Goal: Contribute content: Contribute content

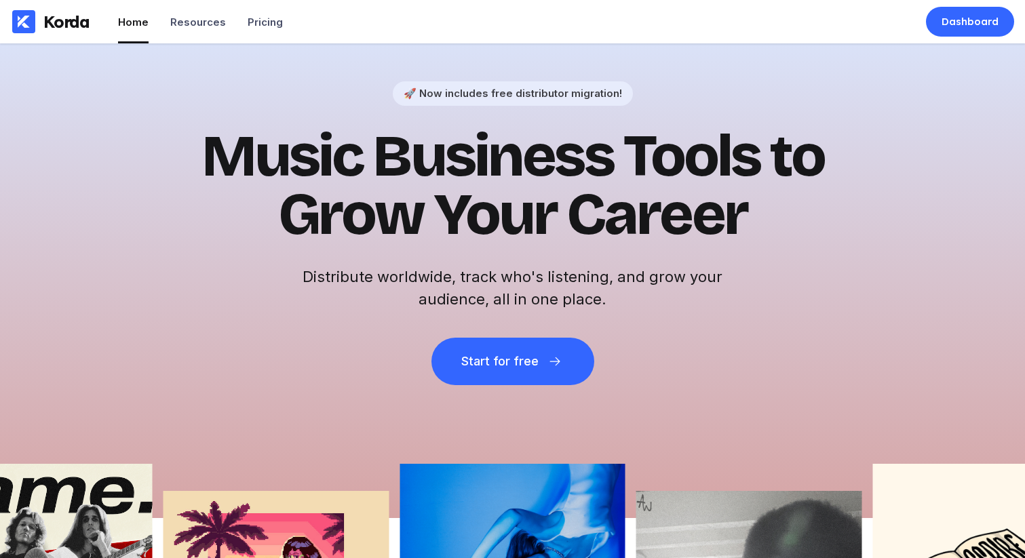
drag, startPoint x: 967, startPoint y: 115, endPoint x: 977, endPoint y: 42, distance: 73.9
click at [967, 115] on div "🚀 Now includes free distributor migration! Music Business Tools to Grow Your Ca…" at bounding box center [512, 280] width 1025 height 475
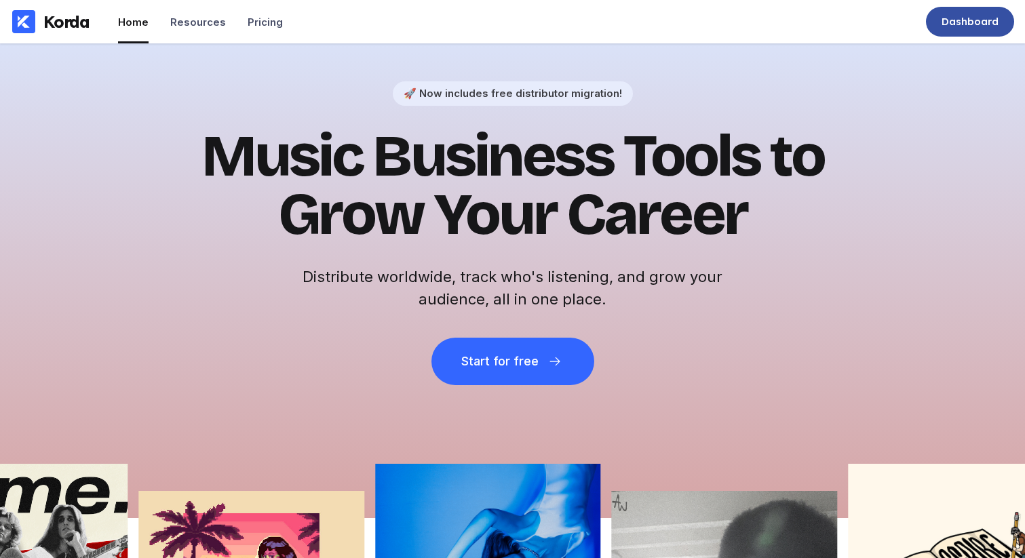
click at [971, 18] on div "Dashboard" at bounding box center [970, 22] width 57 height 14
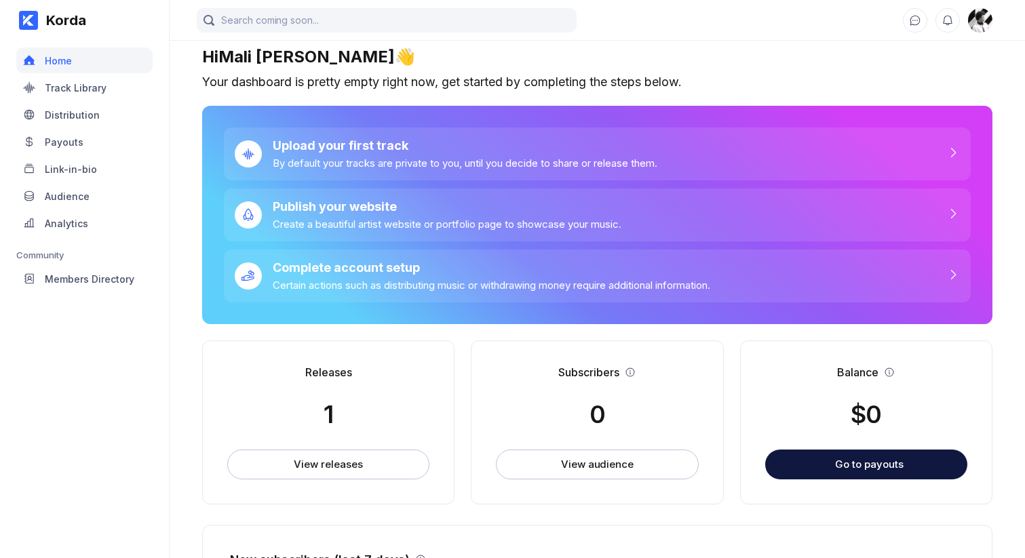
scroll to position [12, 0]
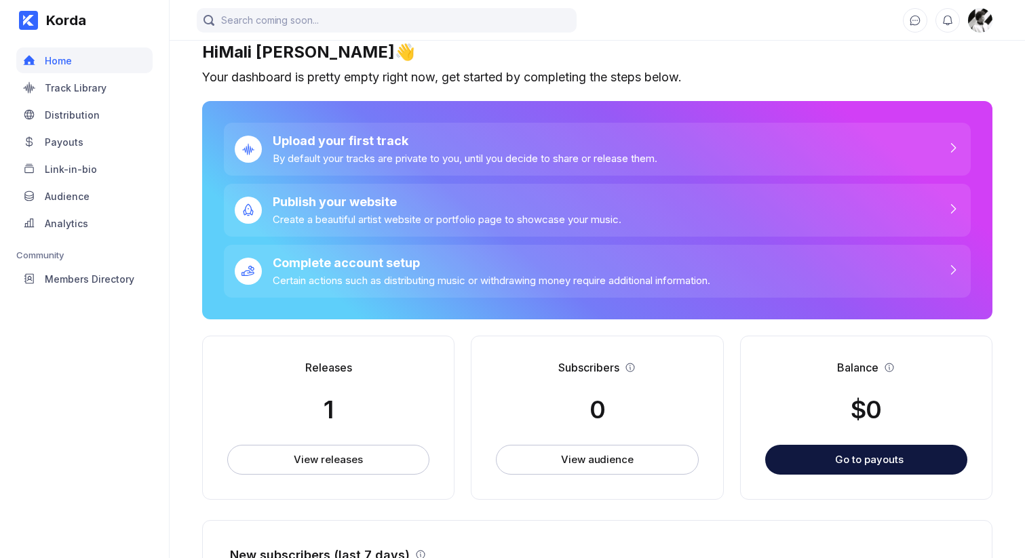
click at [100, 356] on div "Korda Home Track Library Distribution Payouts Link-in-bio Audience Analytics Co…" at bounding box center [85, 279] width 170 height 558
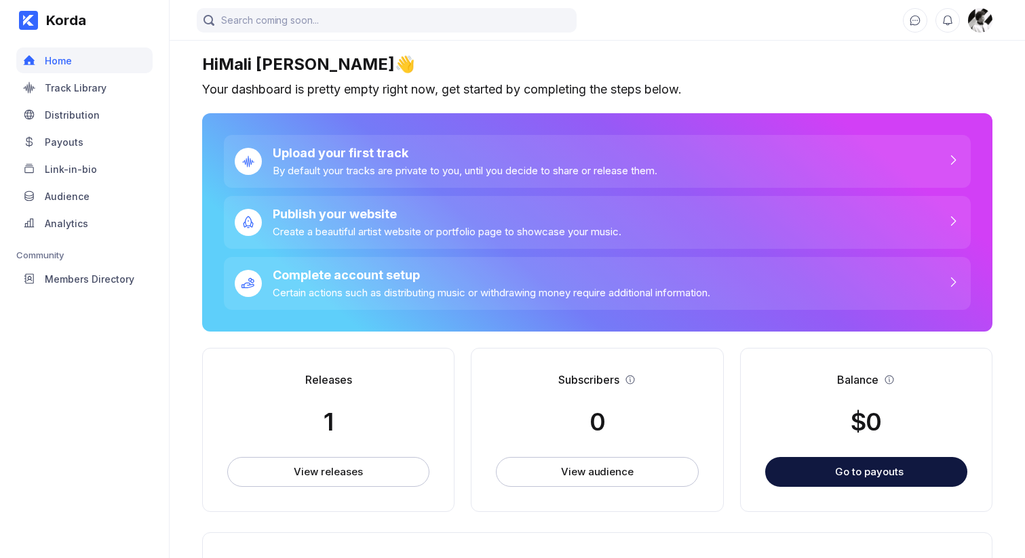
click at [975, 26] on img at bounding box center [980, 20] width 24 height 24
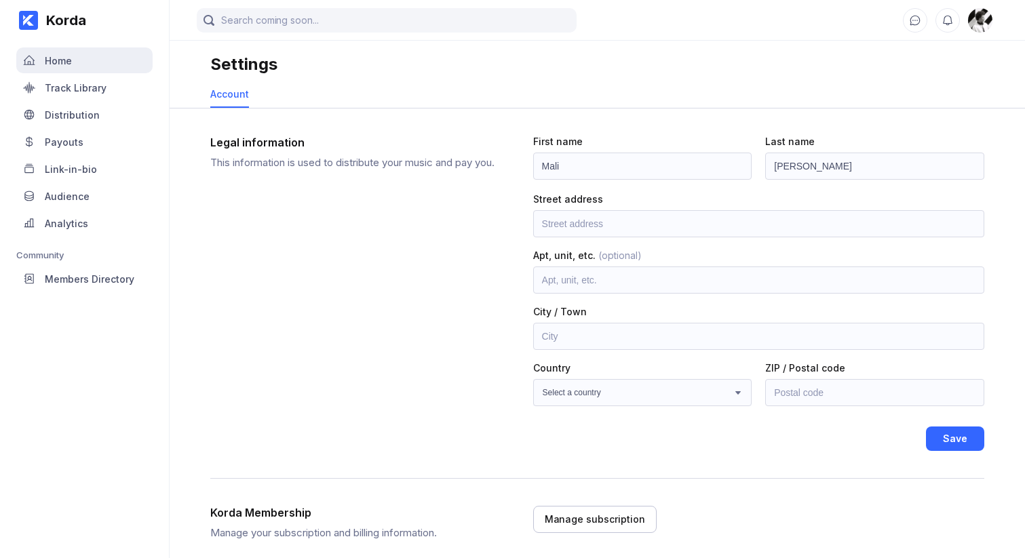
click at [87, 68] on div "Home" at bounding box center [84, 60] width 136 height 26
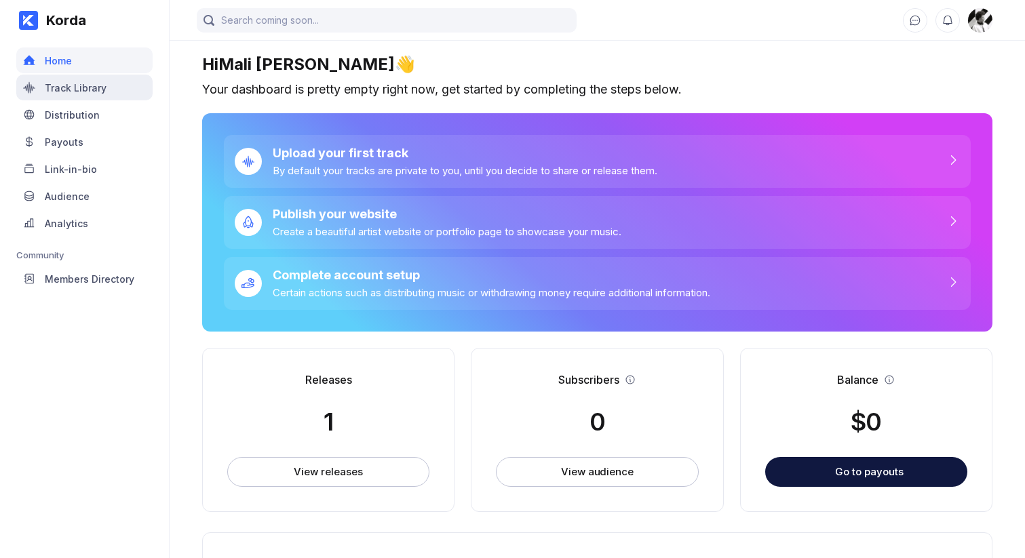
click at [65, 92] on div "Track Library" at bounding box center [76, 88] width 62 height 12
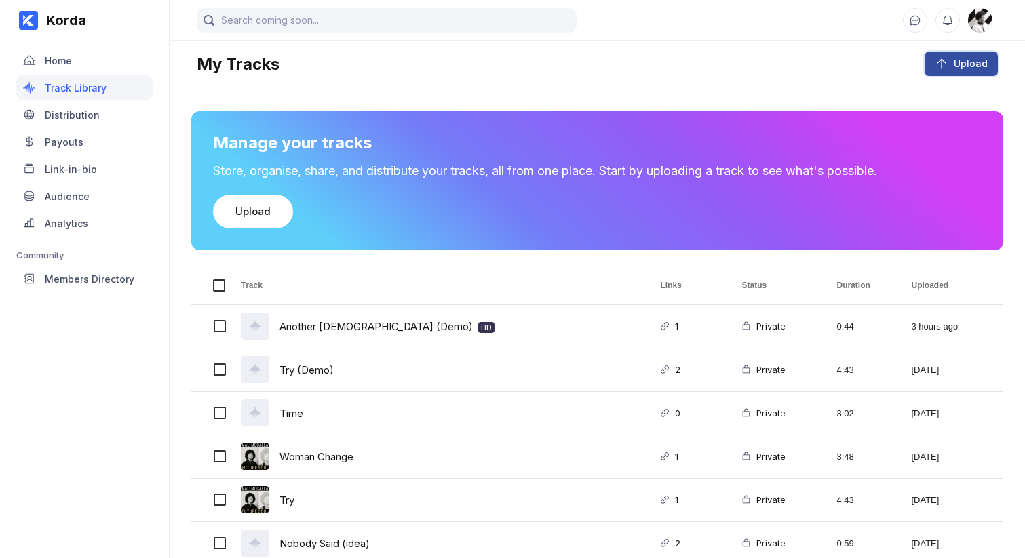
click at [951, 62] on div "Upload" at bounding box center [967, 64] width 39 height 14
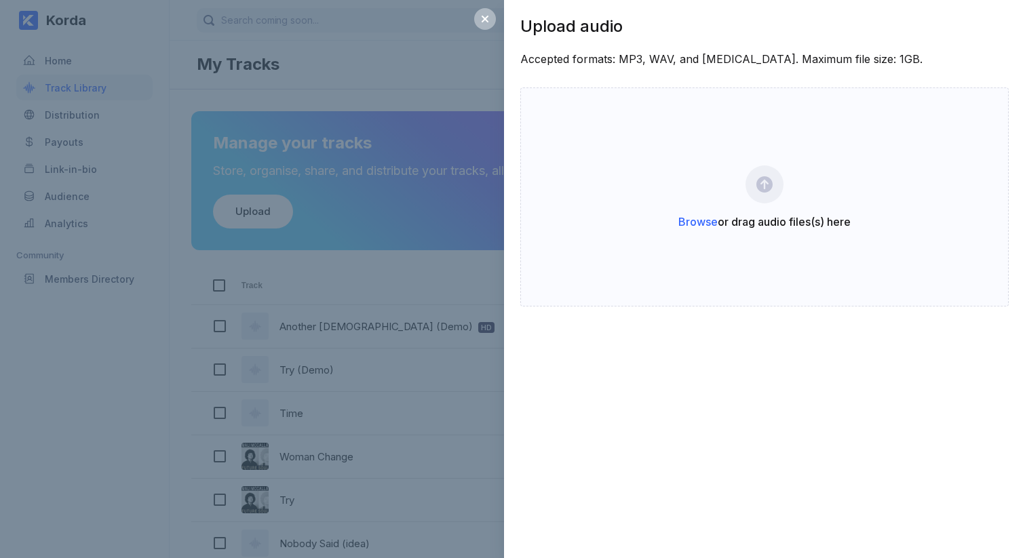
drag, startPoint x: 140, startPoint y: 417, endPoint x: 154, endPoint y: 412, distance: 14.2
click at [140, 417] on div "Upload audio Accepted formats: MP3, WAV, and FLAC. Maximum file size: 1GB. Brow…" at bounding box center [512, 279] width 1025 height 558
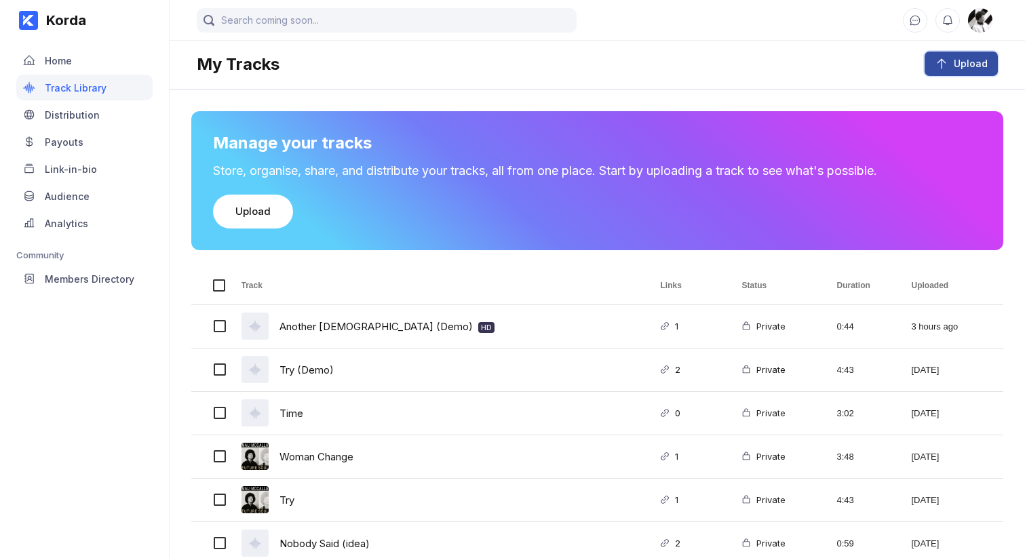
click at [968, 62] on div "Upload" at bounding box center [967, 64] width 39 height 14
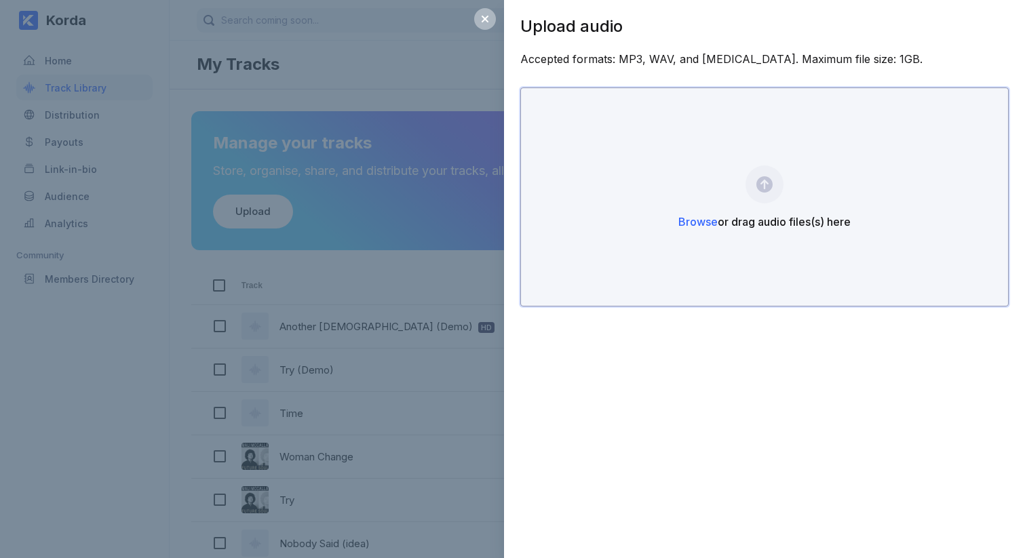
click at [663, 237] on div "Browse or drag audio files(s) here" at bounding box center [764, 197] width 488 height 219
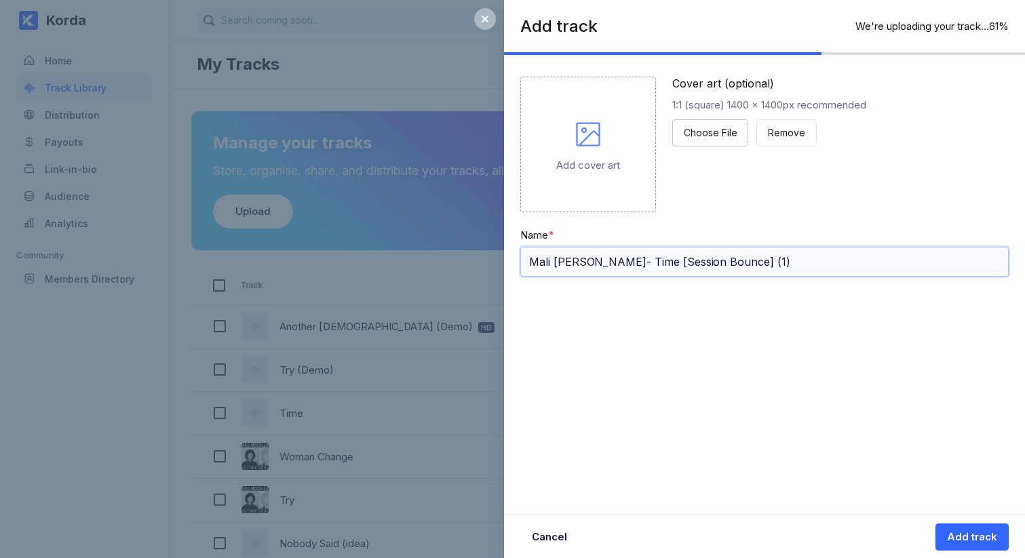
drag, startPoint x: 619, startPoint y: 260, endPoint x: 608, endPoint y: 261, distance: 10.9
click at [619, 260] on input "Mali McCalla- Time [Session Bounce] (1)" at bounding box center [764, 262] width 488 height 30
drag, startPoint x: 604, startPoint y: 261, endPoint x: 444, endPoint y: 256, distance: 160.2
click at [444, 256] on div "Add track Upload complete 100% Add cover art Cover art (optional) 1:1 (square) …" at bounding box center [512, 279] width 1025 height 558
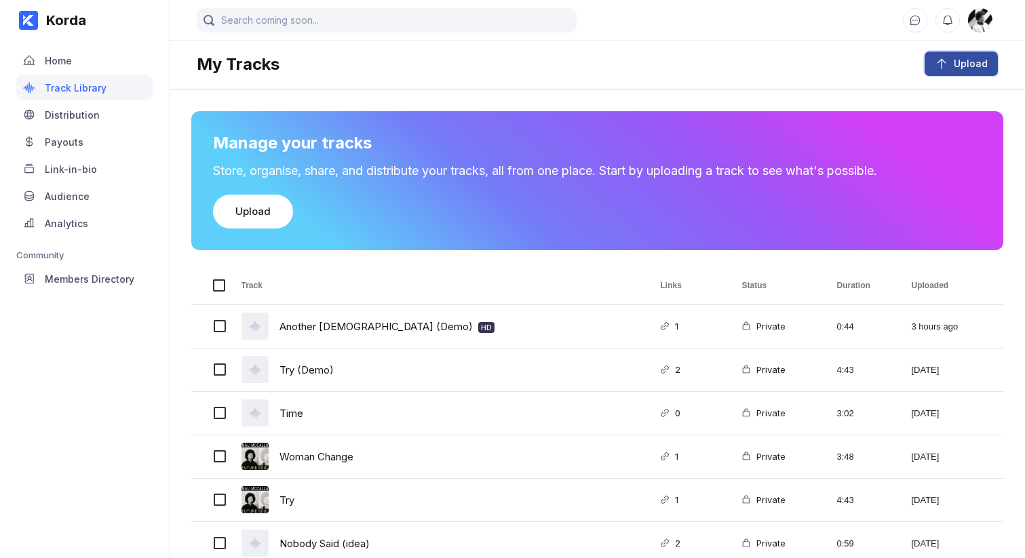
click at [982, 64] on div "Upload" at bounding box center [967, 64] width 39 height 14
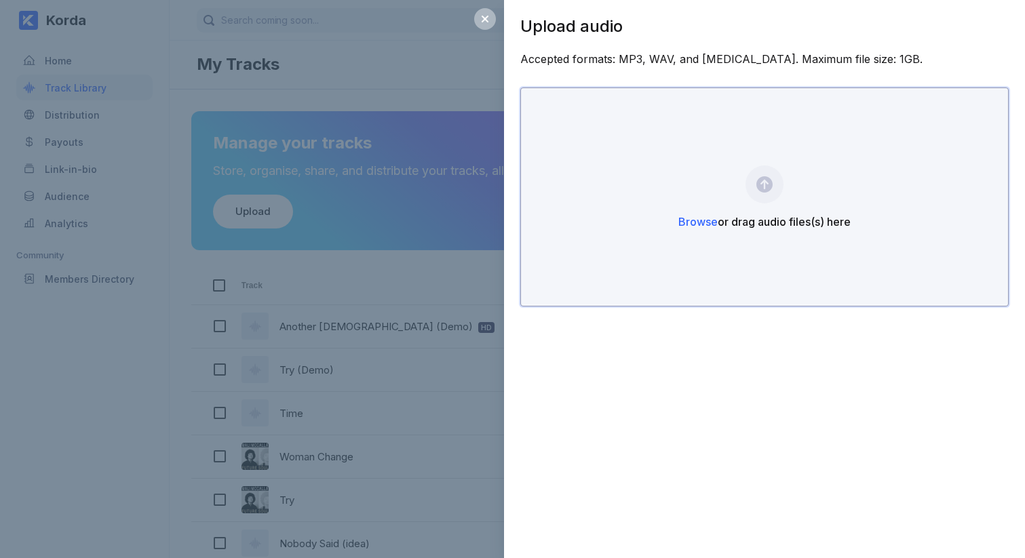
click at [689, 153] on div "Browse or drag audio files(s) here" at bounding box center [764, 197] width 488 height 219
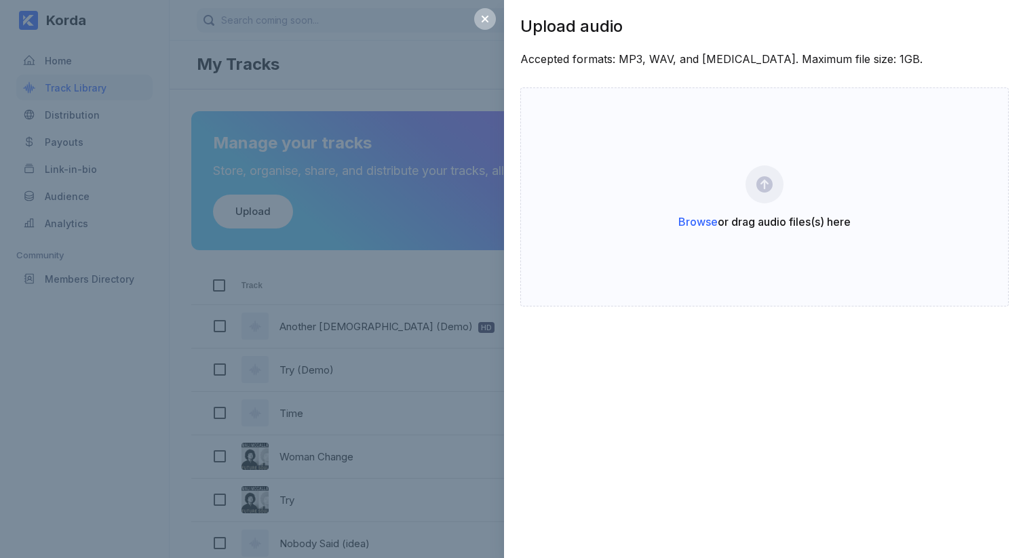
click at [119, 440] on div "Upload audio Accepted formats: MP3, WAV, and FLAC. Maximum file size: 1GB. Brow…" at bounding box center [512, 279] width 1025 height 558
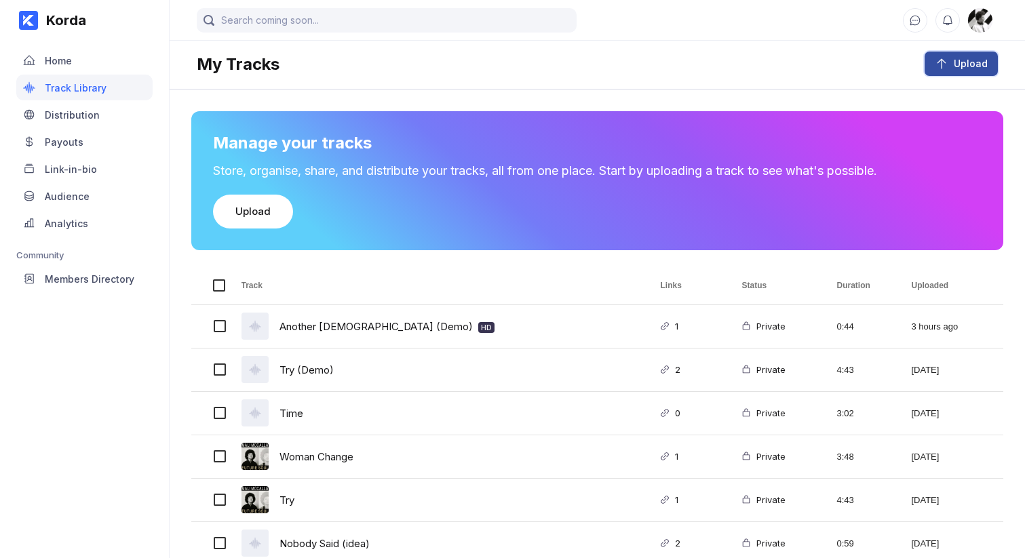
click at [978, 56] on button "Upload" at bounding box center [961, 64] width 73 height 24
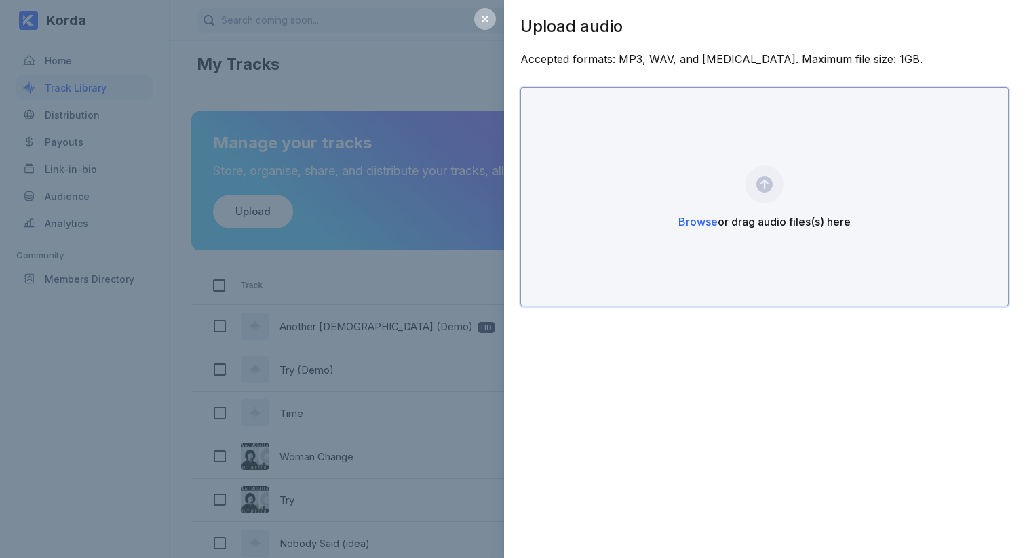
click at [779, 201] on div "Browse or drag audio files(s) here" at bounding box center [764, 197] width 488 height 219
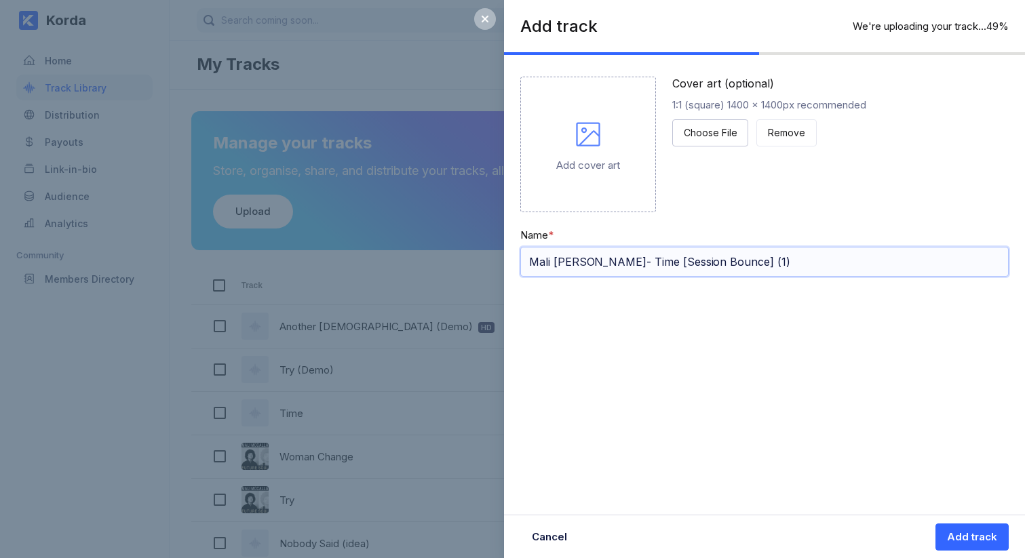
click at [702, 269] on input "Mali McCalla- Time [Session Bounce] (1)" at bounding box center [764, 262] width 488 height 30
drag, startPoint x: 628, startPoint y: 263, endPoint x: 533, endPoint y: 265, distance: 95.7
click at [533, 265] on input "Mali McCalla- Time [Session Bounce] (1)" at bounding box center [764, 262] width 488 height 30
type input "[Session Bounce] (1)"
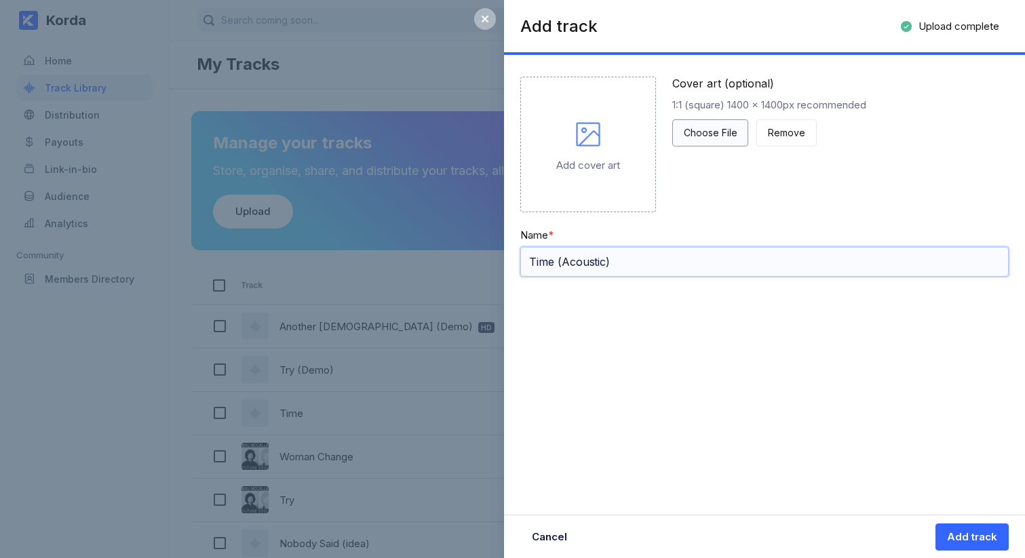
type input "Time (Acoustic)"
click at [722, 128] on div "Choose File" at bounding box center [710, 133] width 53 height 14
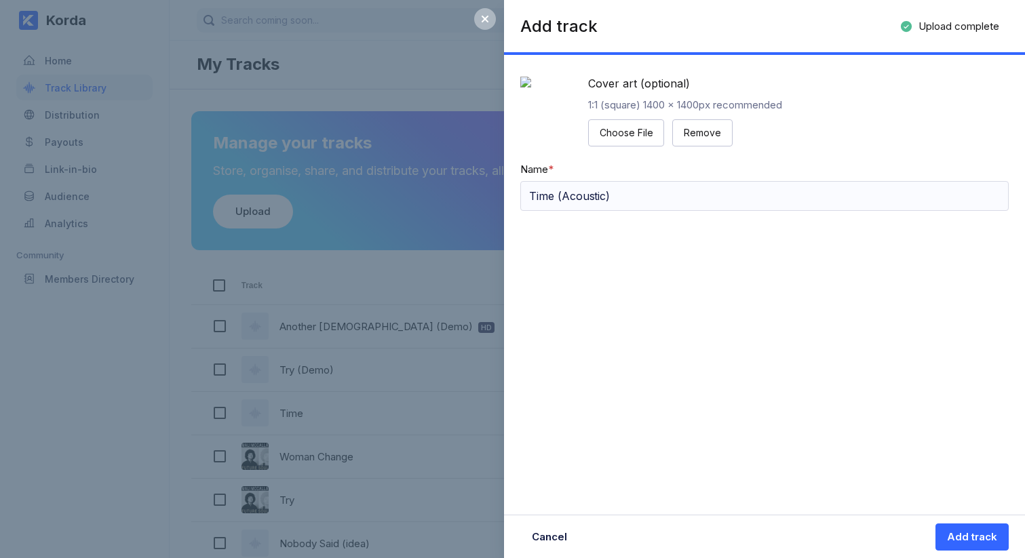
click at [813, 389] on div "Add track Upload complete 100% Cover art (optional) 1:1 (square) 1400 x 1400px …" at bounding box center [764, 279] width 521 height 558
click at [820, 436] on div "Add track Upload complete 100% Cover art (optional) 1:1 (square) 1400 x 1400px …" at bounding box center [764, 279] width 521 height 558
click at [963, 537] on div "Add track" at bounding box center [972, 537] width 50 height 14
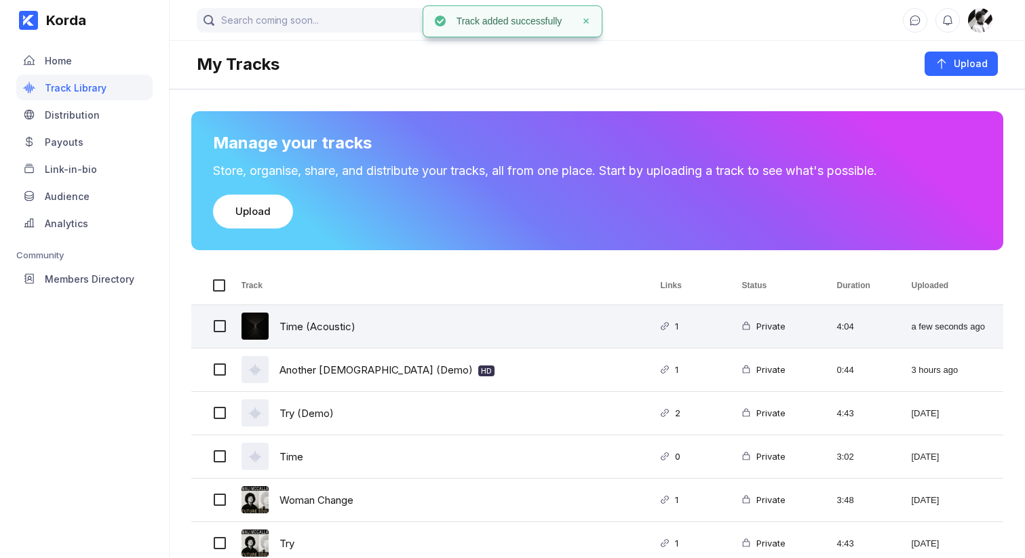
click at [355, 335] on div "Time (Acoustic)" at bounding box center [434, 326] width 419 height 43
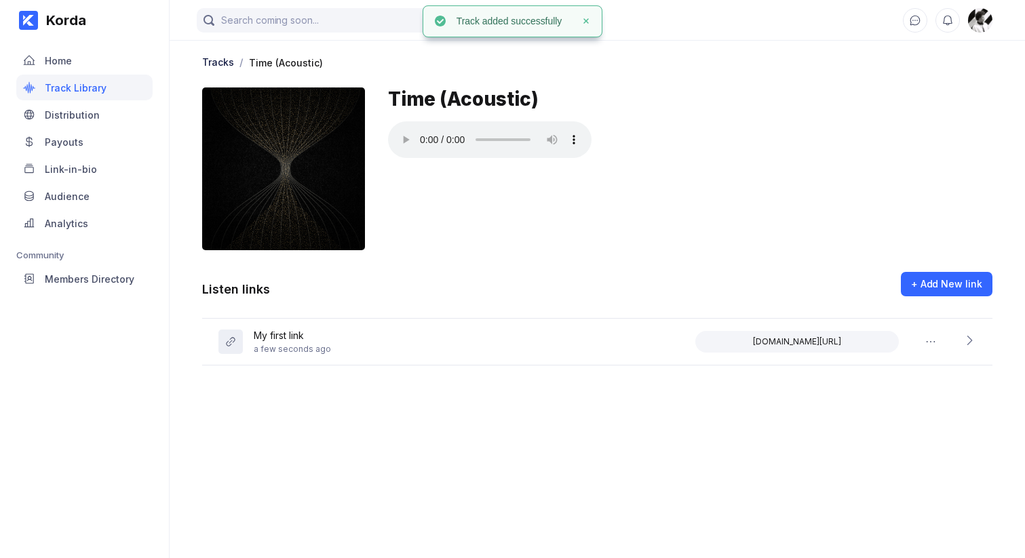
click at [345, 408] on main "Tracks / Time (Acoustic) Time (Acoustic) Listen links + Add New link My first l…" at bounding box center [597, 265] width 855 height 531
click at [782, 340] on div "Copy to clipboard" at bounding box center [797, 341] width 72 height 11
click at [673, 450] on main "Tracks / Time (Acoustic) Time (Acoustic) Listen links + Add New link My first l…" at bounding box center [597, 265] width 855 height 531
click at [514, 191] on div "Time (Acoustic)" at bounding box center [690, 169] width 604 height 163
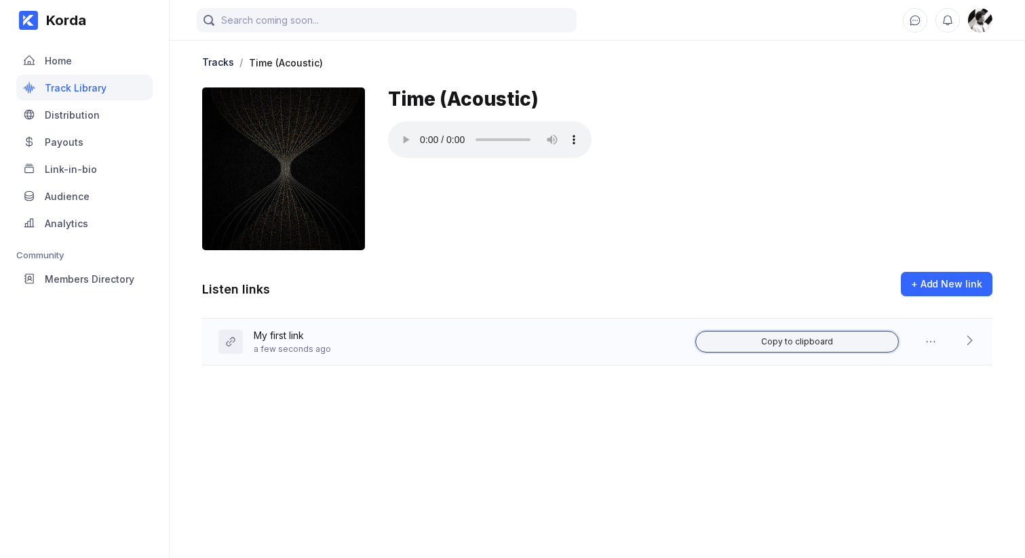
click at [779, 342] on div "Copy to clipboard" at bounding box center [797, 341] width 72 height 11
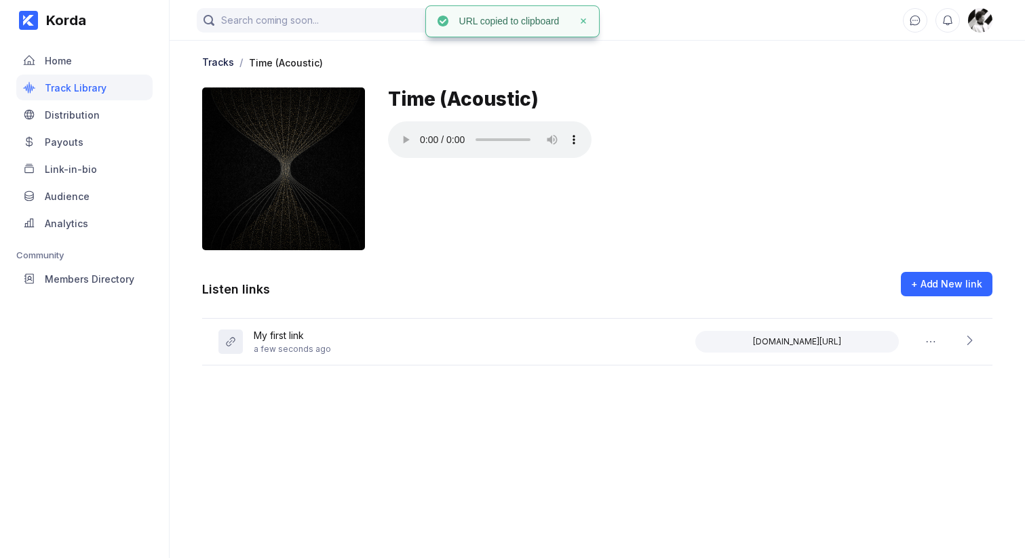
click at [771, 233] on div "Time (Acoustic)" at bounding box center [690, 169] width 604 height 163
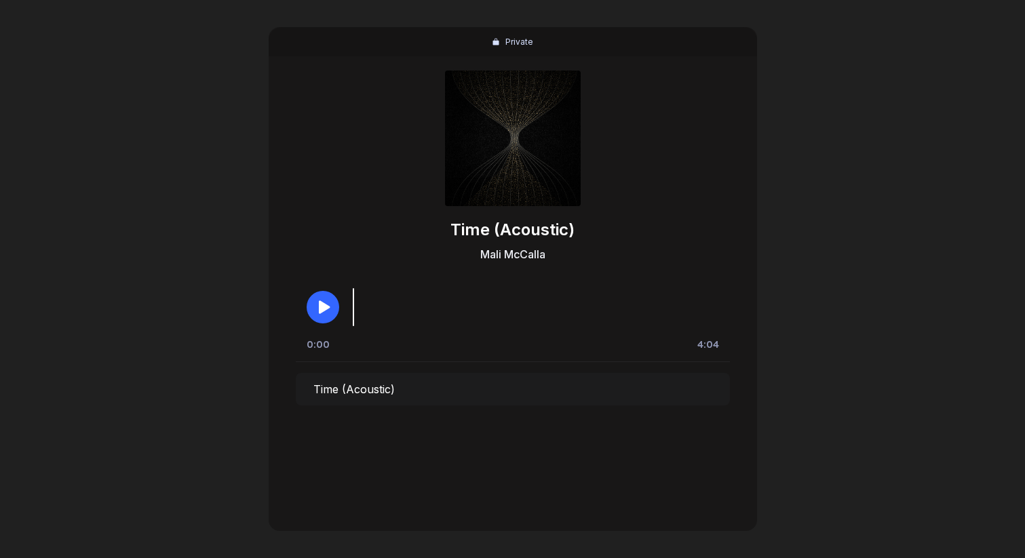
drag, startPoint x: 257, startPoint y: 300, endPoint x: 293, endPoint y: 302, distance: 36.0
click at [268, 301] on div "Private Time (Acoustic) [PERSON_NAME] 0:00 4:04 Time (Acoustic)" at bounding box center [512, 279] width 1025 height 558
click at [322, 305] on icon "button" at bounding box center [325, 308] width 12 height 14
drag, startPoint x: 323, startPoint y: 312, endPoint x: 864, endPoint y: 163, distance: 561.5
click at [324, 312] on icon "button" at bounding box center [323, 307] width 16 height 16
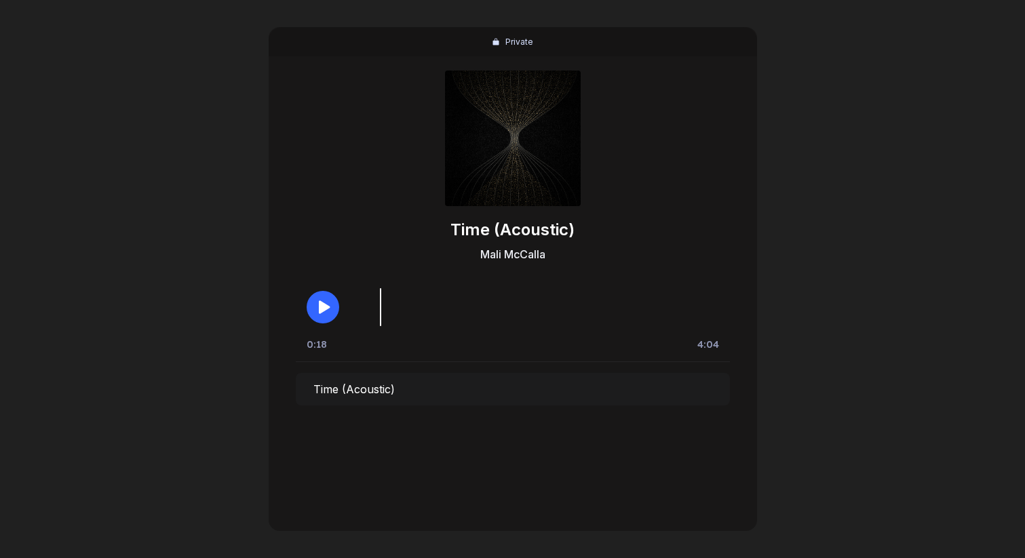
click at [866, 162] on div "Private Time (Acoustic) [PERSON_NAME] 0:18 4:04 Time (Acoustic)" at bounding box center [512, 279] width 1025 height 558
click at [876, 288] on div "Private Time (Acoustic) [PERSON_NAME] 0:18 4:04 Time (Acoustic)" at bounding box center [512, 279] width 1025 height 558
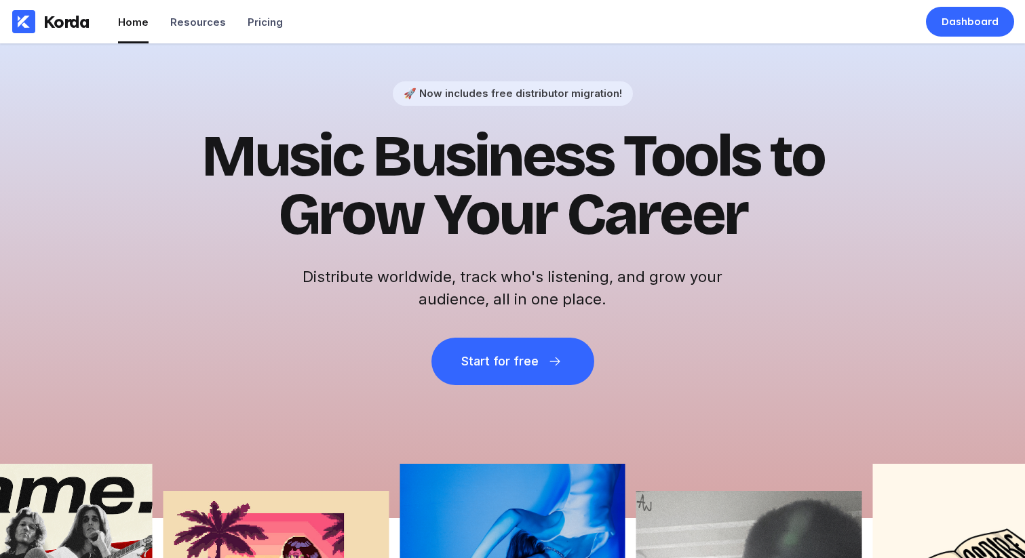
click at [767, 184] on h1 "Music Business Tools to Grow Your Career" at bounding box center [512, 186] width 665 height 117
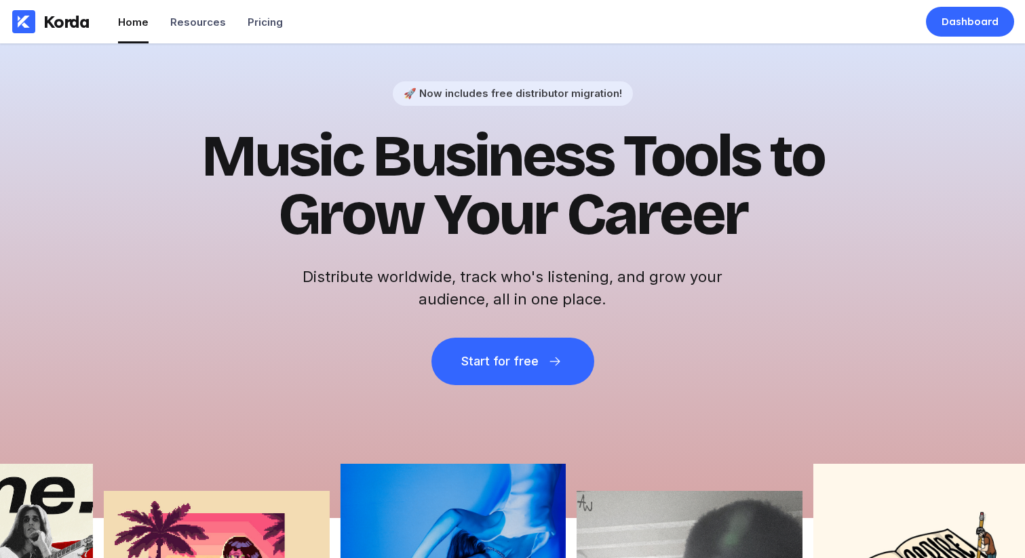
click at [329, 147] on h1 "Music Business Tools to Grow Your Career" at bounding box center [512, 186] width 665 height 117
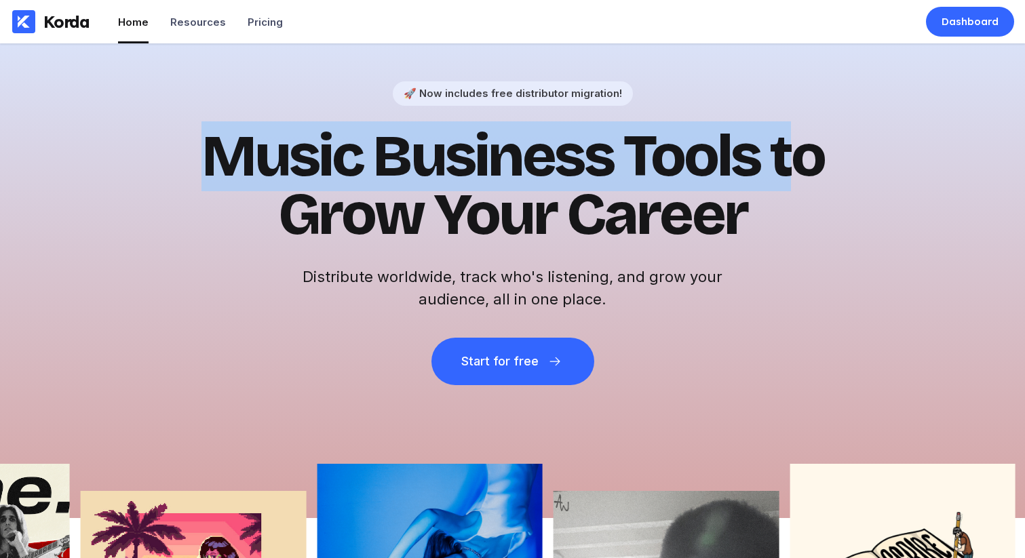
drag, startPoint x: 220, startPoint y: 154, endPoint x: 811, endPoint y: 208, distance: 593.3
click at [801, 193] on h1 "Music Business Tools to Grow Your Career" at bounding box center [512, 186] width 665 height 117
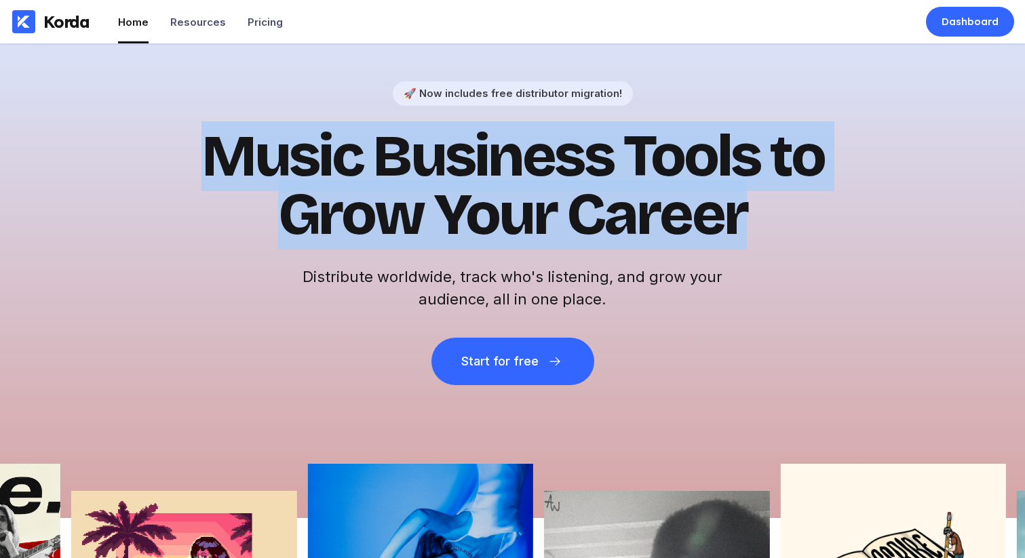
click at [815, 219] on h1 "Music Business Tools to Grow Your Career" at bounding box center [512, 186] width 665 height 117
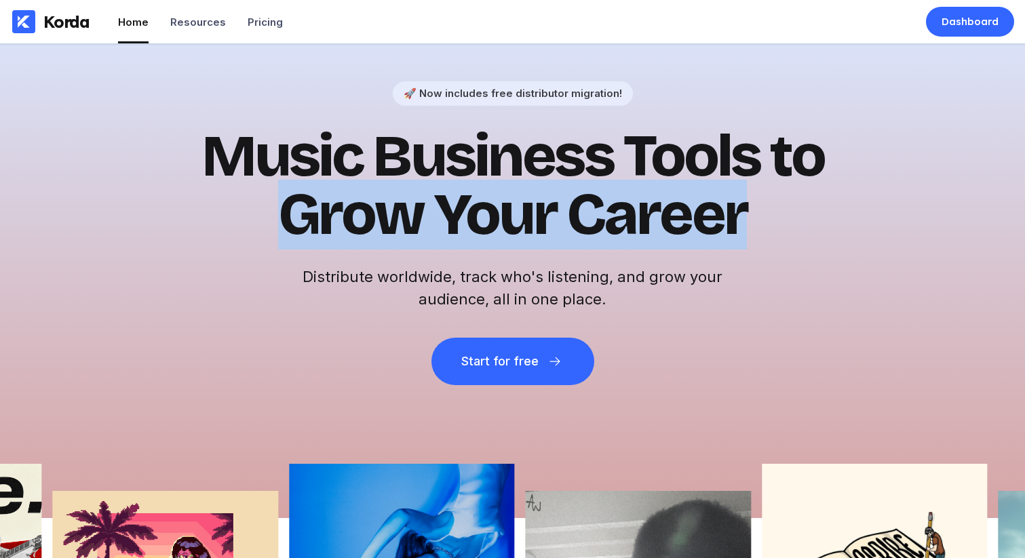
drag, startPoint x: 813, startPoint y: 216, endPoint x: 119, endPoint y: 190, distance: 695.1
click at [119, 190] on div "🚀 Now includes free distributor migration! Music Business Tools to Grow Your Ca…" at bounding box center [512, 280] width 1025 height 475
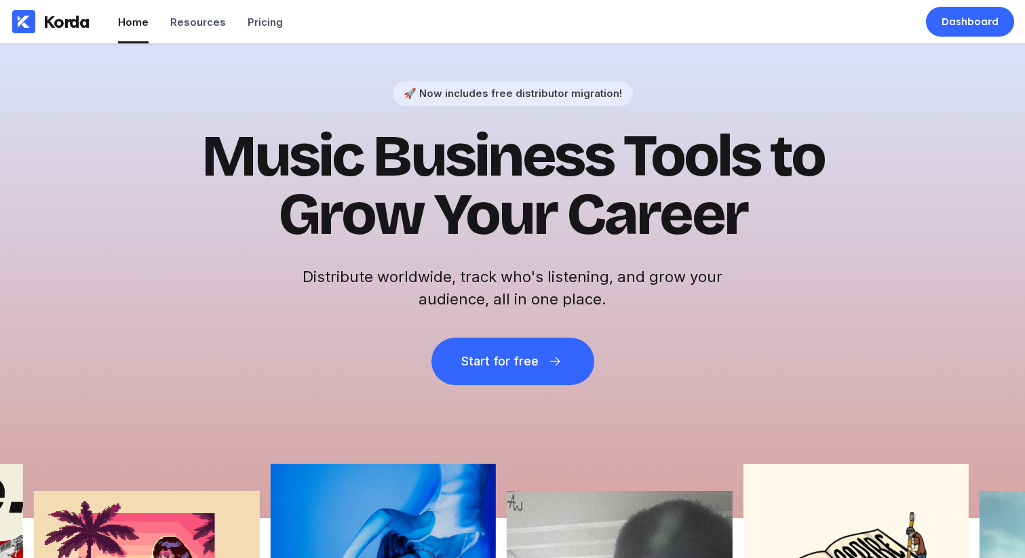
click at [334, 168] on h1 "Music Business Tools to Grow Your Career" at bounding box center [512, 186] width 665 height 117
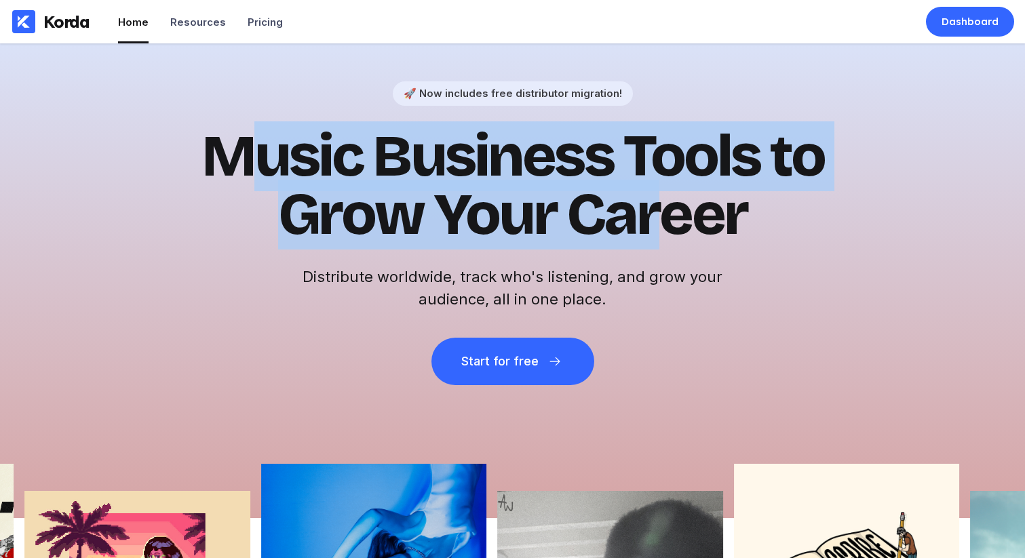
drag, startPoint x: 265, startPoint y: 156, endPoint x: 669, endPoint y: 227, distance: 409.7
click at [667, 227] on h1 "Music Business Tools to Grow Your Career" at bounding box center [512, 186] width 665 height 117
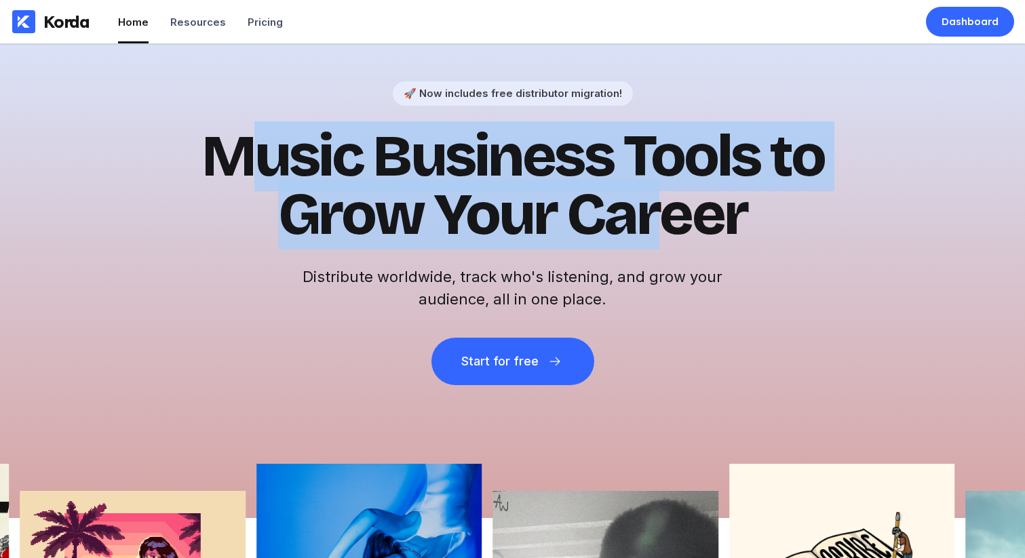
click at [669, 227] on h1 "Music Business Tools to Grow Your Career" at bounding box center [512, 186] width 665 height 117
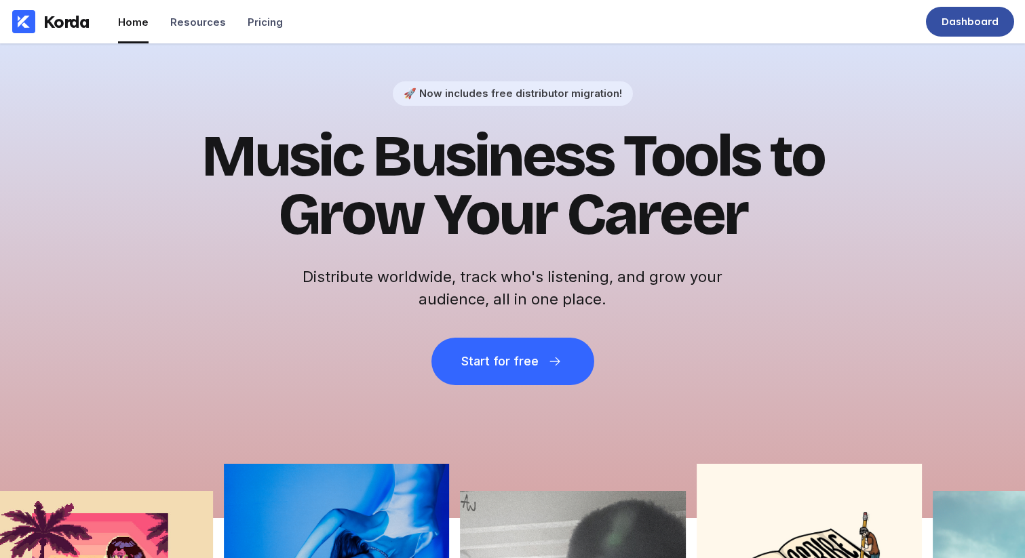
click at [983, 30] on div "Dashboard" at bounding box center [970, 22] width 88 height 30
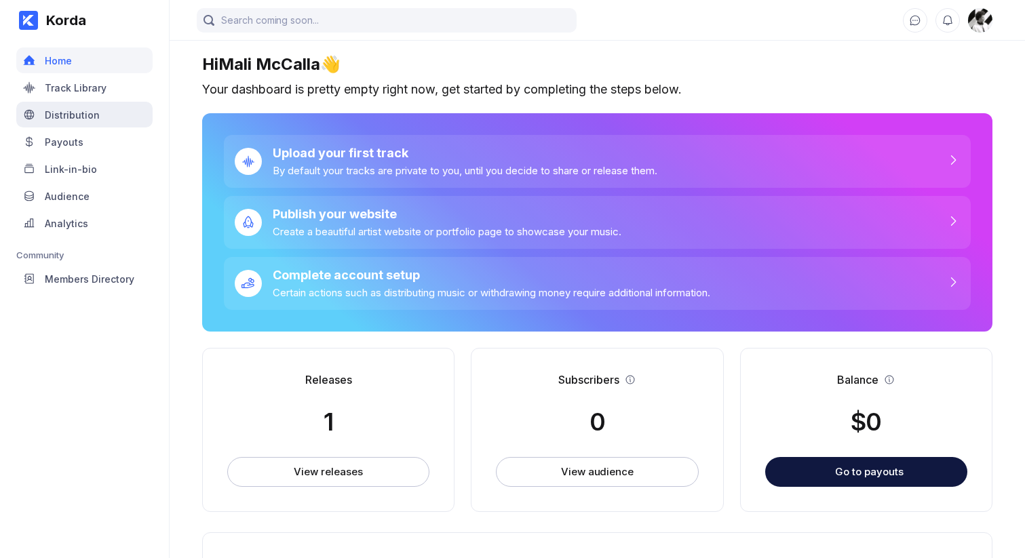
click at [73, 111] on div "Distribution" at bounding box center [72, 115] width 55 height 12
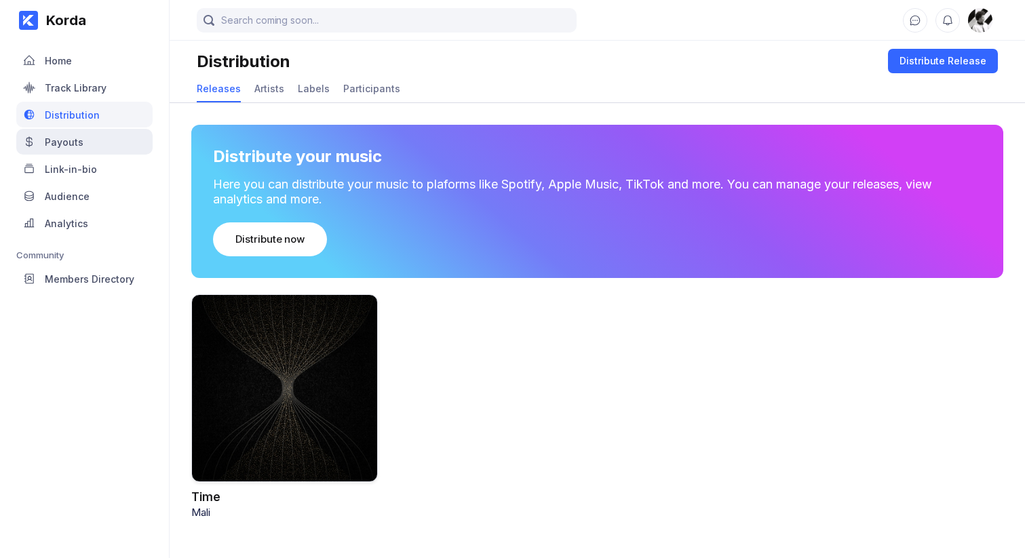
click at [88, 138] on div "Payouts" at bounding box center [84, 142] width 136 height 26
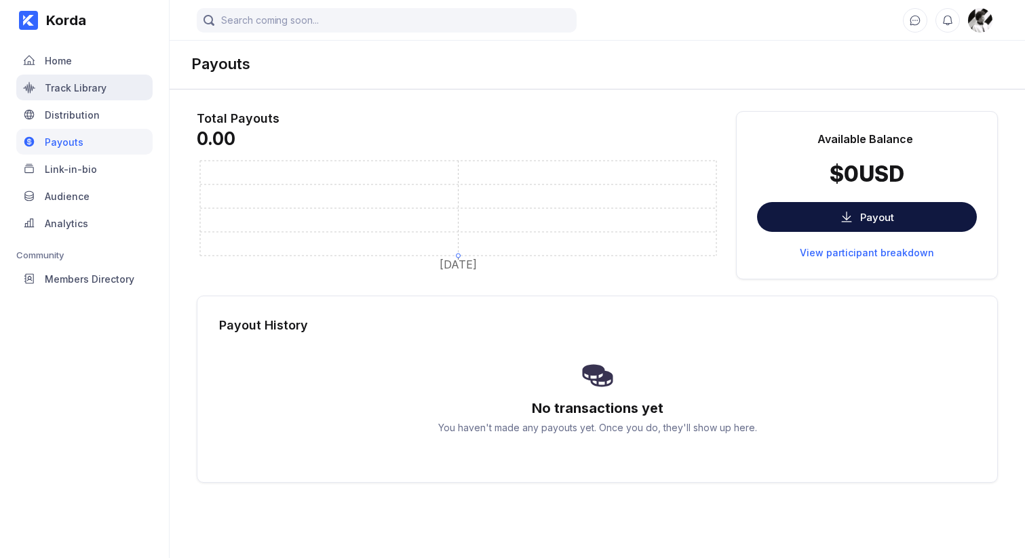
click at [75, 88] on div "Track Library" at bounding box center [76, 88] width 62 height 12
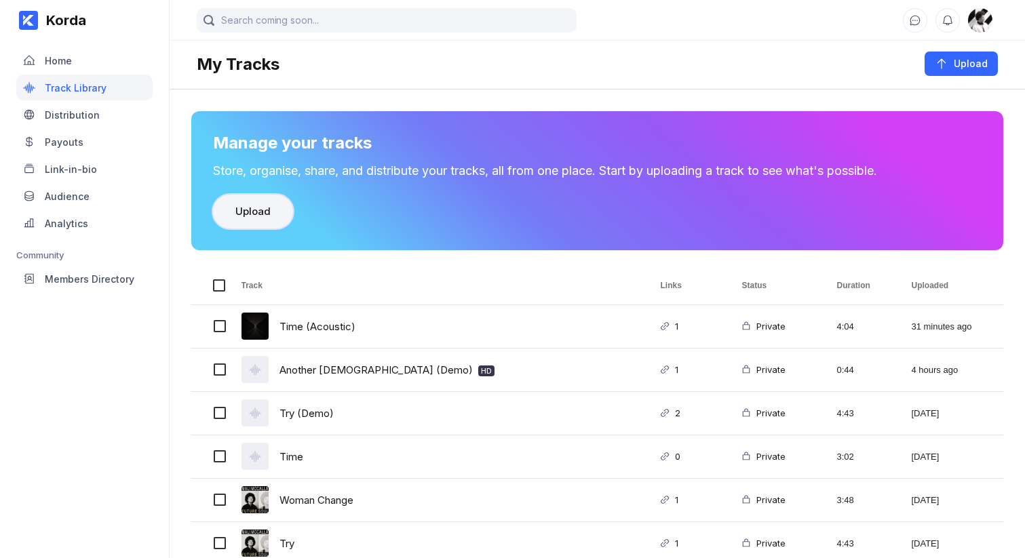
click at [276, 216] on button "Upload" at bounding box center [253, 212] width 80 height 34
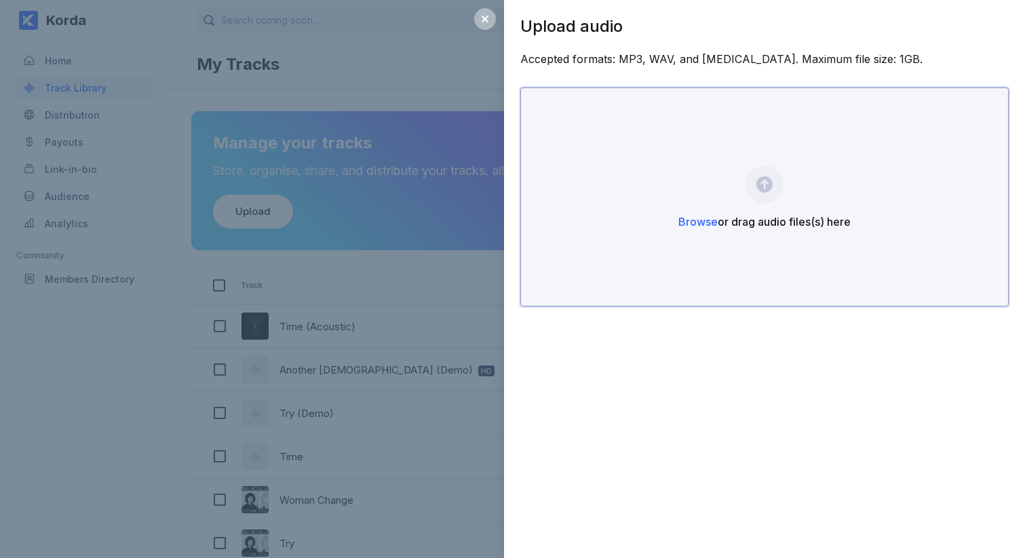
click at [822, 216] on div "Browse or drag audio files(s) here" at bounding box center [764, 222] width 172 height 14
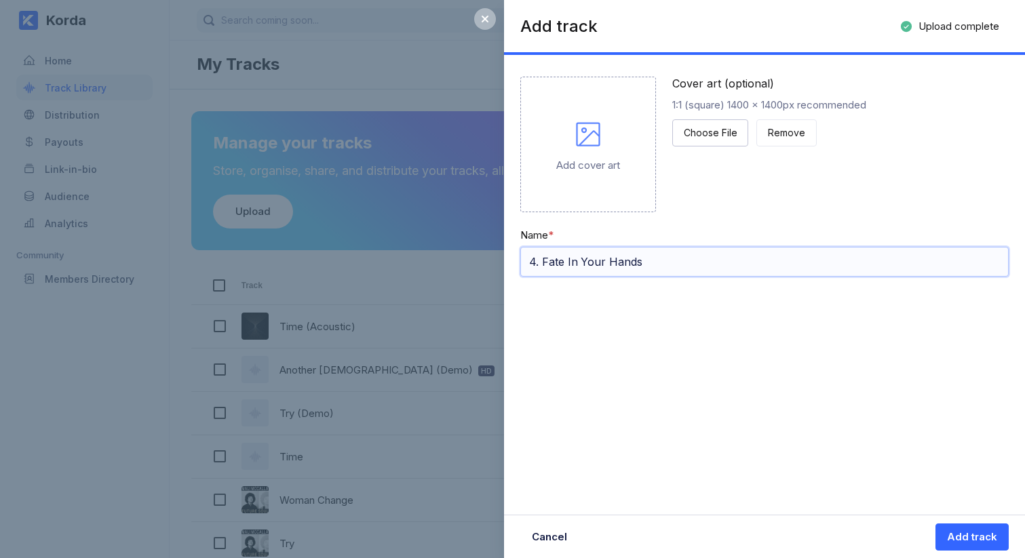
drag, startPoint x: 541, startPoint y: 260, endPoint x: 523, endPoint y: 263, distance: 17.8
click at [523, 263] on input "4. Fate In Your Hands" at bounding box center [764, 262] width 488 height 30
type input "Fate In Your Hands"
click at [608, 362] on div "Add track Upload complete 100% Add cover art Cover art (optional) 1:1 (square) …" at bounding box center [764, 279] width 521 height 558
click at [733, 134] on div "Choose File" at bounding box center [710, 133] width 53 height 14
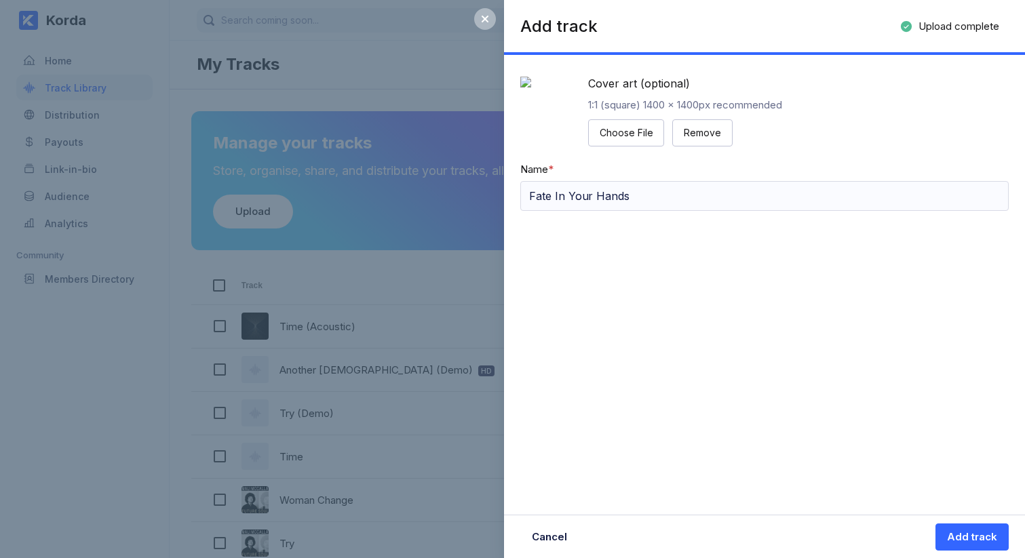
click at [737, 385] on div "Add track Upload complete 100% Cover art (optional) 1:1 (square) 1400 x 1400px …" at bounding box center [764, 279] width 521 height 558
click at [962, 539] on div "Add track" at bounding box center [972, 537] width 50 height 14
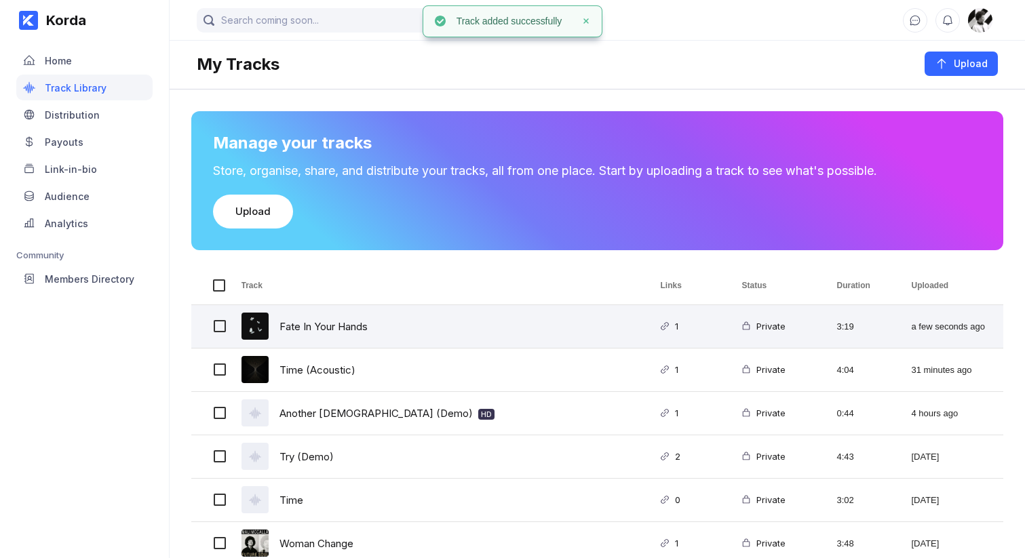
click at [296, 328] on div "Fate In Your Hands" at bounding box center [323, 327] width 88 height 32
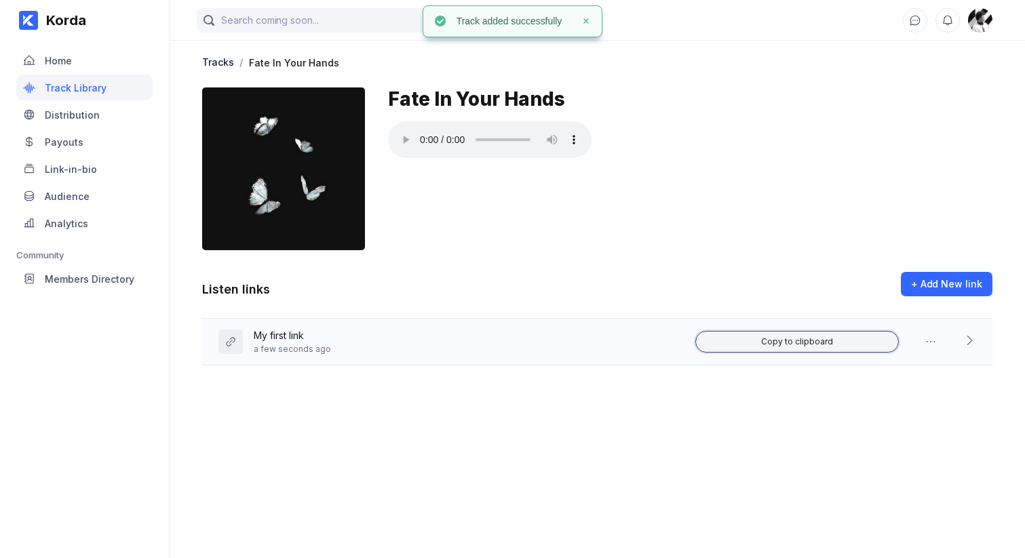
click at [807, 336] on div "Copy to clipboard" at bounding box center [797, 341] width 72 height 11
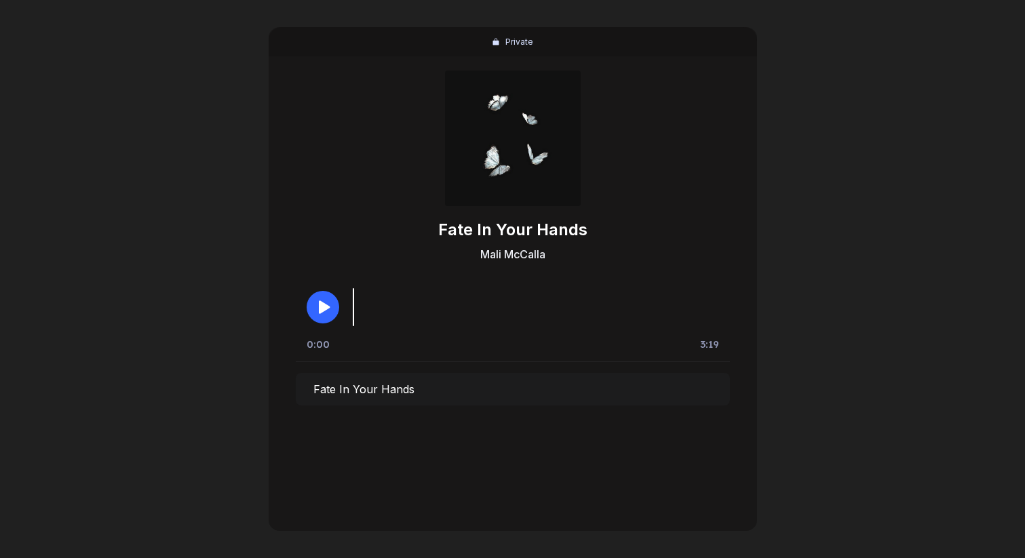
click at [335, 310] on button "button" at bounding box center [323, 307] width 33 height 33
click at [317, 313] on icon "button" at bounding box center [323, 307] width 16 height 16
